Goal: Task Accomplishment & Management: Use online tool/utility

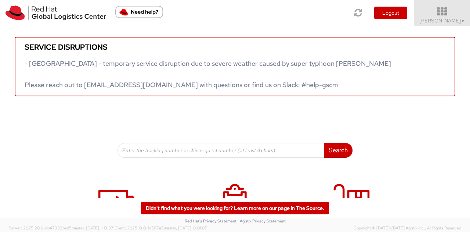
click at [437, 21] on span "[PERSON_NAME] ▼" at bounding box center [442, 20] width 46 height 7
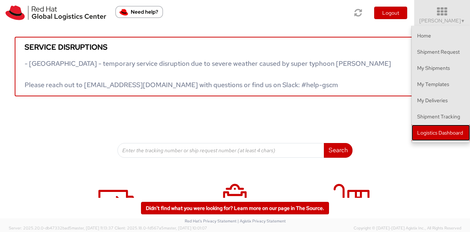
click at [427, 135] on link "Logistics Dashboard" at bounding box center [440, 132] width 58 height 16
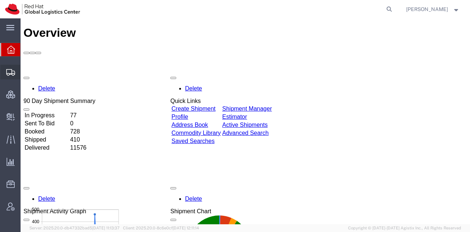
click at [0, 0] on span "Shipment Manager" at bounding box center [0, 0] width 0 height 0
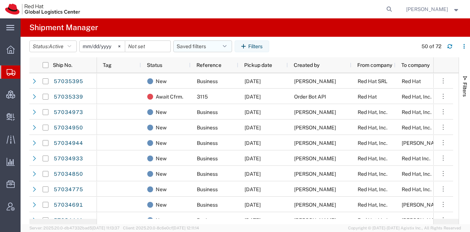
click at [225, 47] on button "Saved filters" at bounding box center [202, 46] width 59 height 12
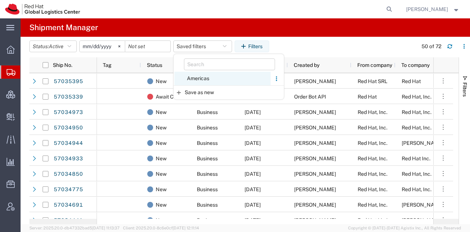
click at [200, 85] on span "Americas" at bounding box center [222, 79] width 96 height 14
type input "2023-05-07"
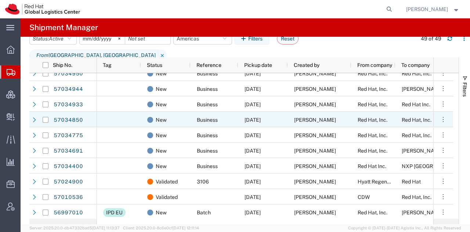
scroll to position [56, 0]
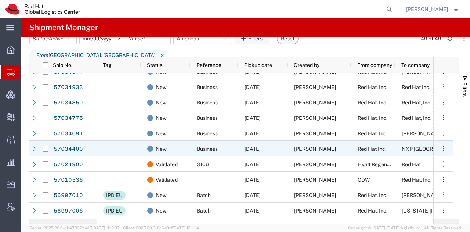
click at [287, 146] on div "10/06/2025" at bounding box center [263, 148] width 50 height 15
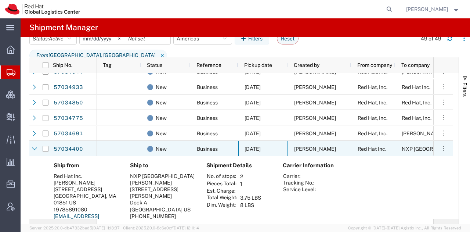
click at [287, 146] on div "10/06/2025" at bounding box center [263, 148] width 50 height 15
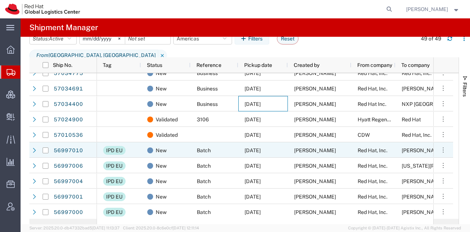
scroll to position [102, 0]
